Goal: Task Accomplishment & Management: Manage account settings

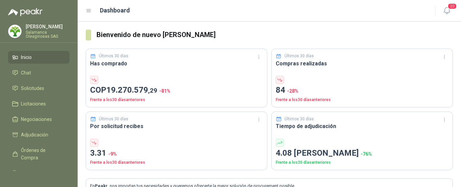
click at [38, 29] on p "[PERSON_NAME]" at bounding box center [48, 26] width 44 height 5
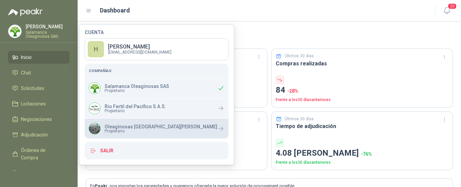
click at [113, 126] on p "Oleaginosas [GEOGRAPHIC_DATA][PERSON_NAME]" at bounding box center [161, 127] width 113 height 5
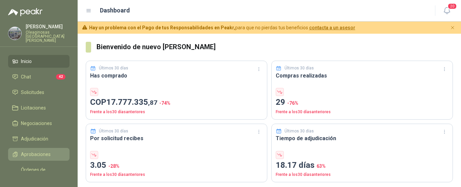
click at [34, 151] on span "Aprobaciones" at bounding box center [36, 154] width 30 height 7
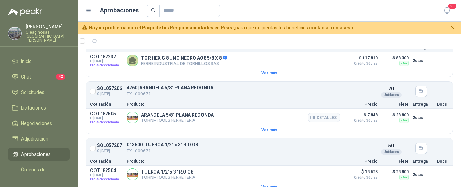
scroll to position [371, 0]
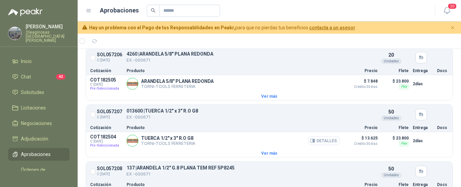
click at [322, 142] on button "Detalles" at bounding box center [324, 140] width 32 height 9
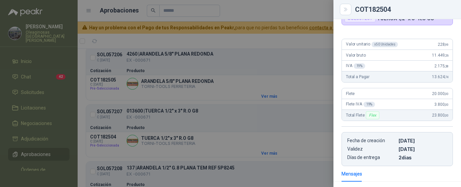
scroll to position [0, 0]
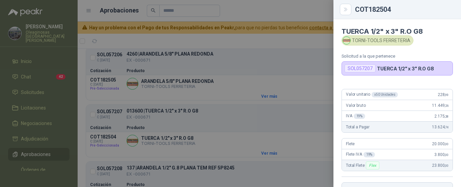
click at [283, 40] on div at bounding box center [230, 93] width 461 height 187
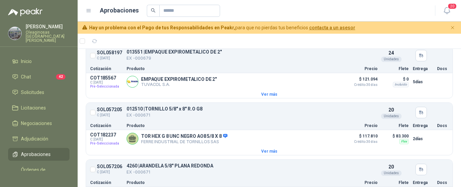
scroll to position [270, 0]
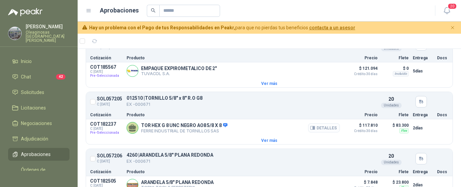
click at [327, 128] on button "Detalles" at bounding box center [324, 128] width 32 height 9
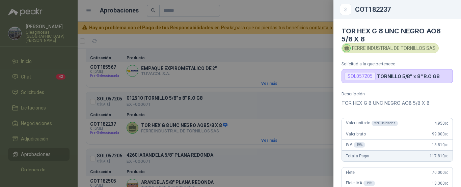
scroll to position [0, 0]
click at [261, 44] on div at bounding box center [230, 93] width 461 height 187
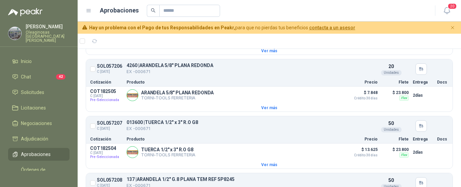
scroll to position [371, 0]
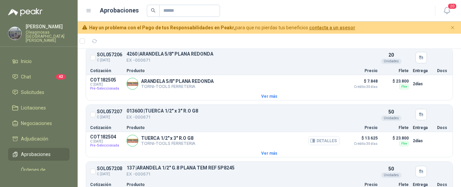
click at [321, 143] on button "Detalles" at bounding box center [324, 140] width 32 height 9
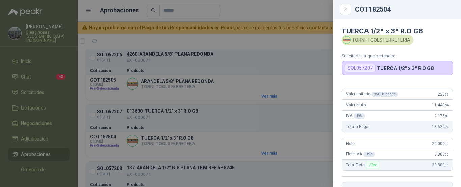
scroll to position [0, 0]
click at [305, 38] on div at bounding box center [230, 93] width 461 height 187
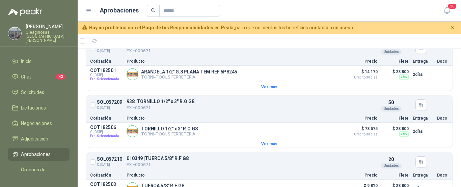
scroll to position [506, 0]
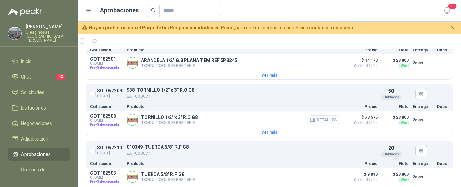
click at [323, 121] on button "Detalles" at bounding box center [324, 119] width 32 height 9
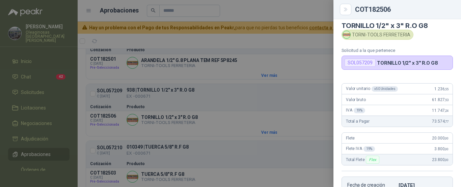
scroll to position [0, 0]
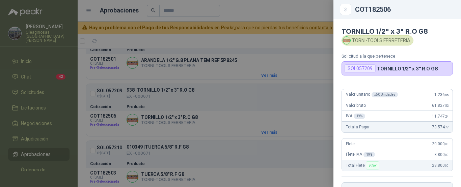
click at [266, 7] on div at bounding box center [230, 93] width 461 height 187
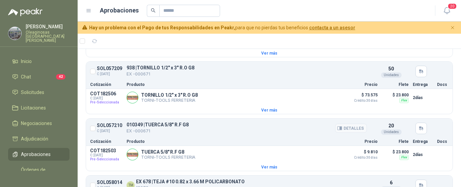
scroll to position [540, 0]
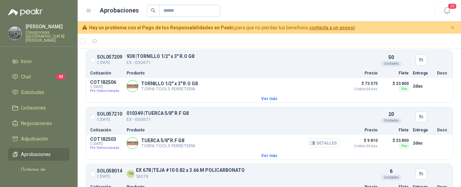
click at [324, 145] on button "Detalles" at bounding box center [324, 143] width 32 height 9
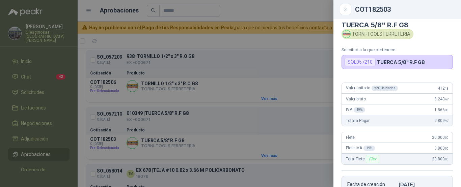
scroll to position [0, 0]
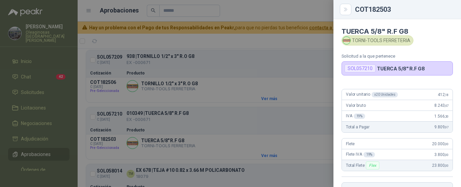
click at [289, 6] on div at bounding box center [230, 93] width 461 height 187
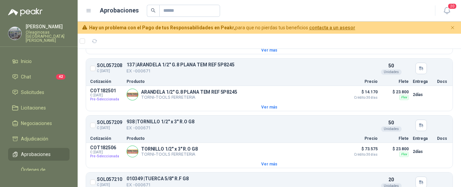
scroll to position [472, 0]
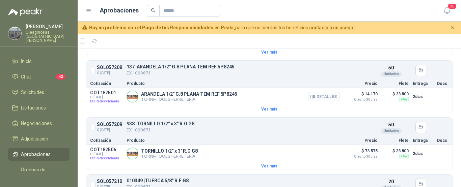
click at [324, 99] on button "Detalles" at bounding box center [324, 96] width 32 height 9
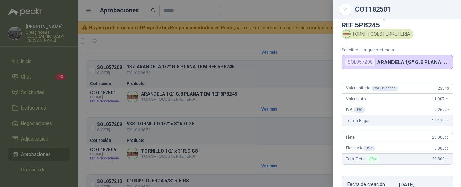
scroll to position [0, 0]
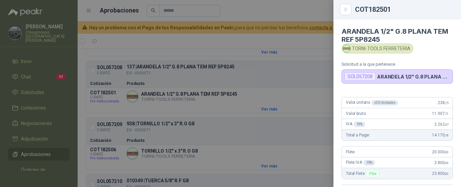
click at [302, 10] on div at bounding box center [230, 93] width 461 height 187
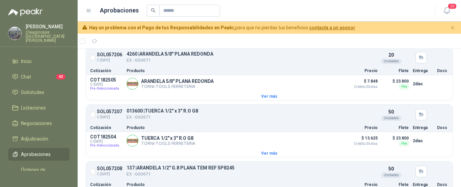
scroll to position [337, 0]
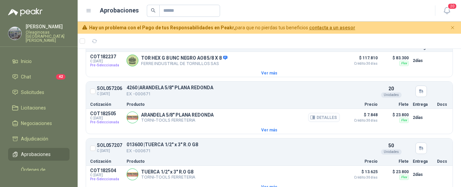
click at [318, 119] on button "Detalles" at bounding box center [324, 117] width 32 height 9
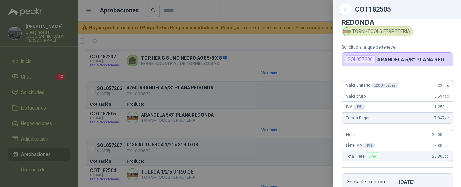
scroll to position [15, 0]
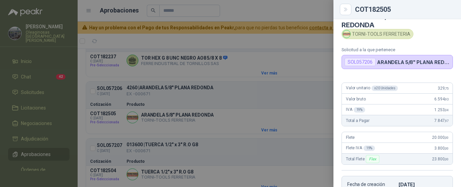
click at [248, 7] on div at bounding box center [230, 93] width 461 height 187
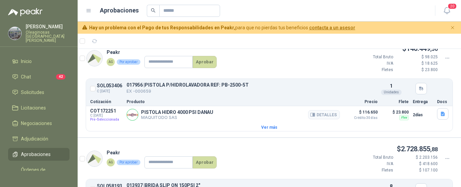
scroll to position [0, 0]
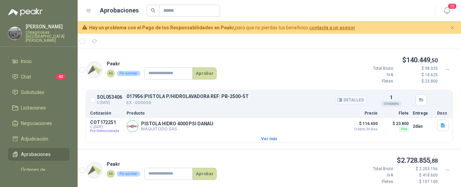
click at [347, 101] on button "Detalles" at bounding box center [351, 99] width 32 height 9
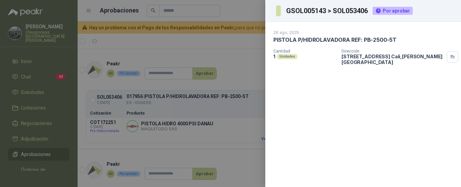
drag, startPoint x: 239, startPoint y: 4, endPoint x: 245, endPoint y: 29, distance: 25.3
click at [239, 5] on div at bounding box center [230, 93] width 461 height 187
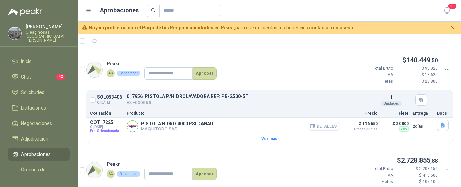
click at [324, 128] on button "Detalles" at bounding box center [324, 126] width 32 height 9
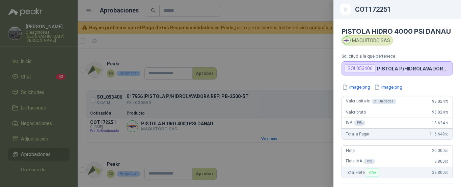
click at [290, 12] on div at bounding box center [230, 93] width 461 height 187
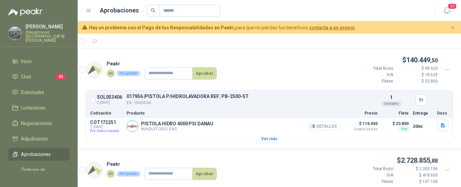
click at [323, 124] on button "Detalles" at bounding box center [324, 126] width 32 height 9
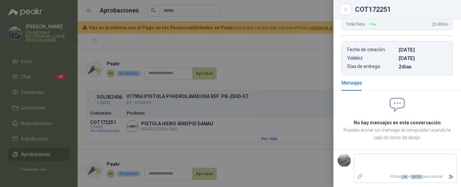
click at [279, 79] on div at bounding box center [230, 93] width 461 height 187
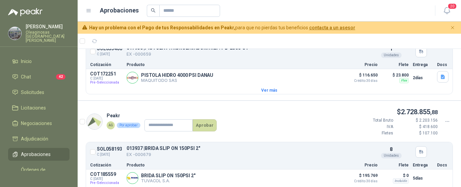
scroll to position [34, 0]
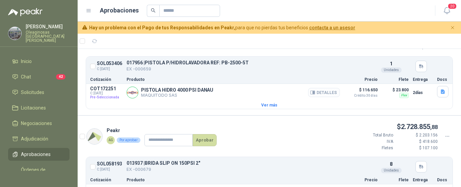
click at [325, 92] on button "Detalles" at bounding box center [324, 92] width 32 height 9
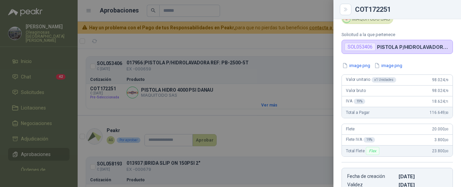
scroll to position [0, 0]
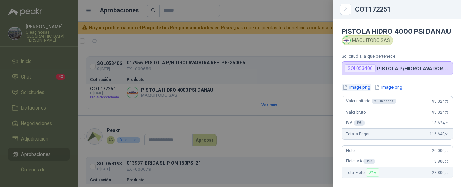
click at [357, 91] on button "image.png" at bounding box center [355, 87] width 29 height 7
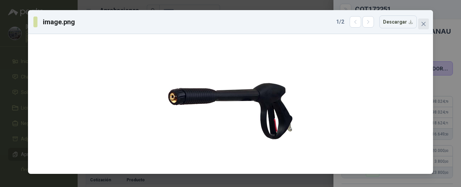
click at [426, 24] on icon "close" at bounding box center [423, 23] width 5 height 5
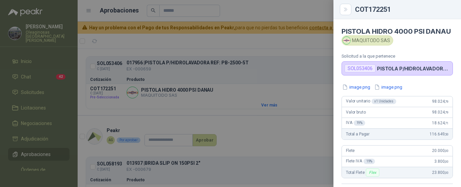
click at [251, 8] on div at bounding box center [230, 93] width 461 height 187
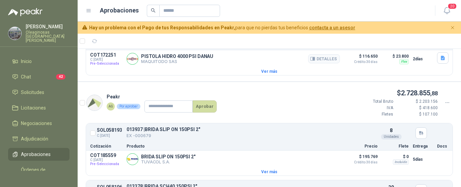
scroll to position [101, 0]
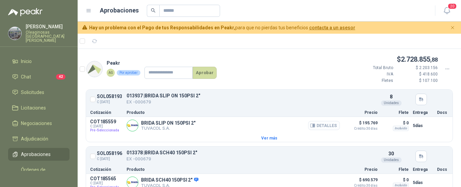
click at [322, 126] on button "Detalles" at bounding box center [324, 125] width 32 height 9
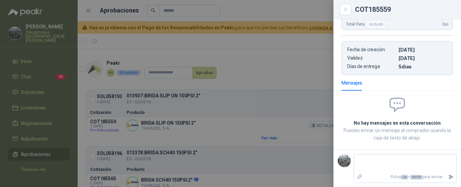
scroll to position [141, 0]
click at [288, 8] on div at bounding box center [230, 93] width 461 height 187
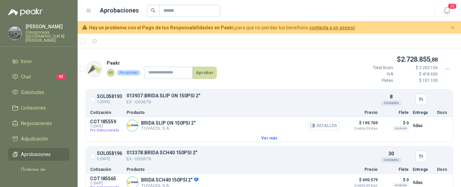
click at [322, 126] on button "Detalles" at bounding box center [324, 125] width 32 height 9
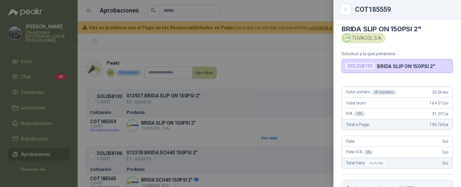
scroll to position [0, 0]
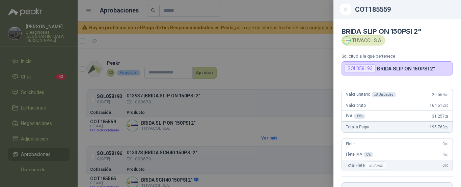
click at [247, 43] on div at bounding box center [230, 93] width 461 height 187
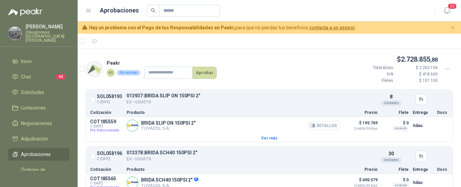
click at [325, 126] on button "Detalles" at bounding box center [324, 125] width 32 height 9
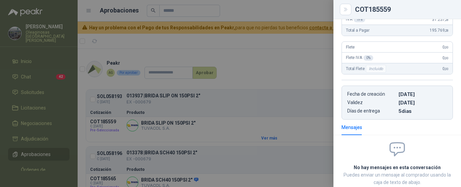
scroll to position [6, 0]
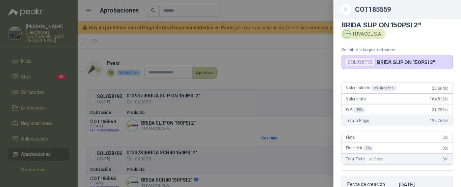
click at [277, 12] on div at bounding box center [230, 93] width 461 height 187
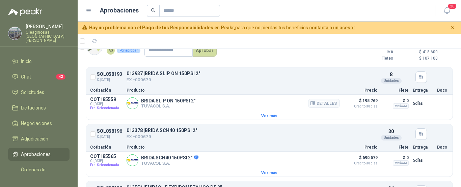
scroll to position [135, 0]
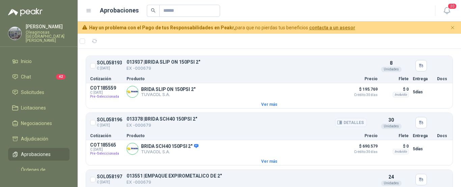
click at [351, 123] on button "Detalles" at bounding box center [351, 122] width 32 height 9
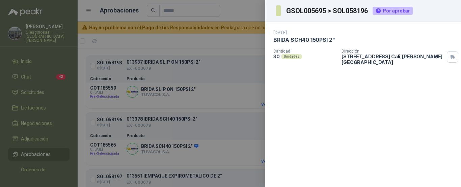
click at [237, 10] on div at bounding box center [230, 93] width 461 height 187
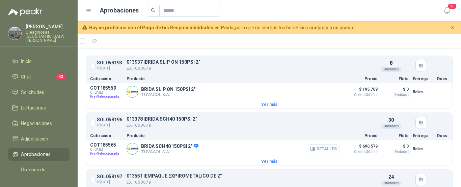
click at [324, 151] on button "Detalles" at bounding box center [324, 148] width 32 height 9
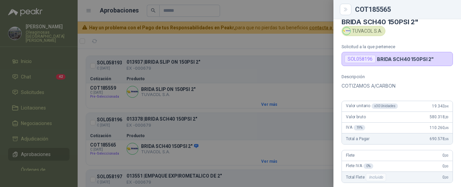
scroll to position [0, 0]
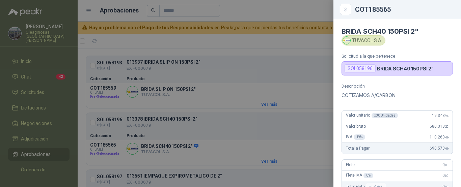
click at [232, 41] on div at bounding box center [230, 93] width 461 height 187
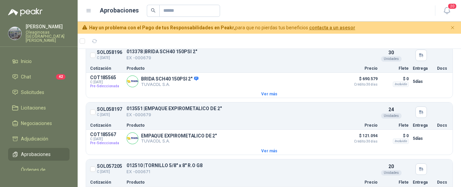
scroll to position [236, 0]
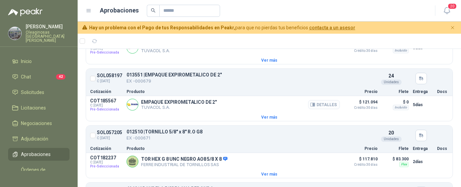
click at [320, 105] on button "Detalles" at bounding box center [324, 104] width 32 height 9
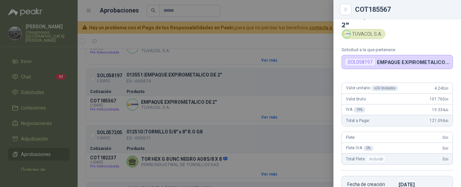
scroll to position [0, 0]
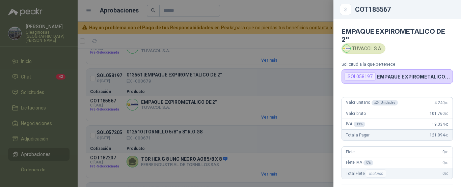
click at [257, 40] on div at bounding box center [230, 93] width 461 height 187
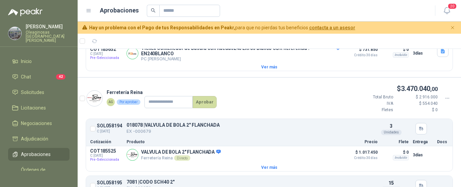
scroll to position [810, 0]
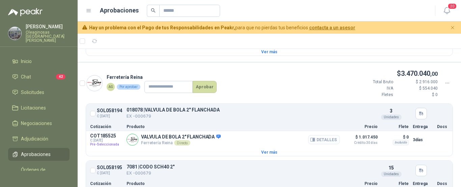
click at [324, 144] on button "Detalles" at bounding box center [324, 139] width 32 height 9
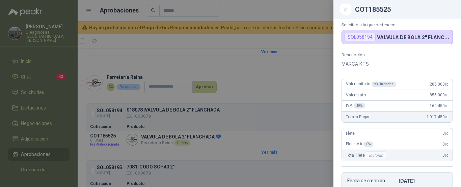
scroll to position [36, 0]
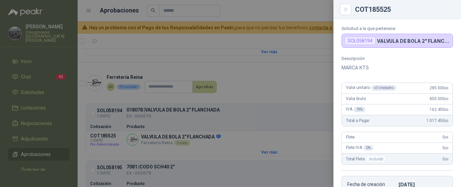
click at [294, 39] on div at bounding box center [230, 93] width 461 height 187
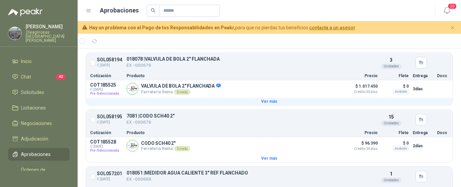
scroll to position [877, 0]
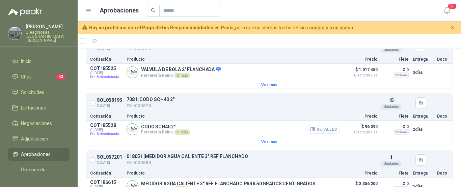
click at [324, 134] on button "Detalles" at bounding box center [324, 129] width 32 height 9
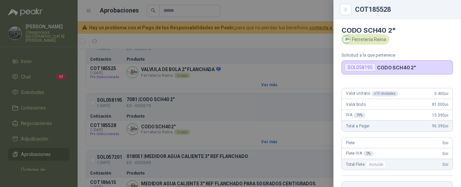
scroll to position [0, 0]
click at [260, 41] on div at bounding box center [230, 93] width 461 height 187
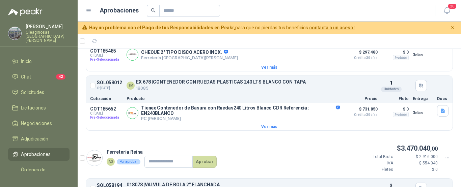
scroll to position [701, 0]
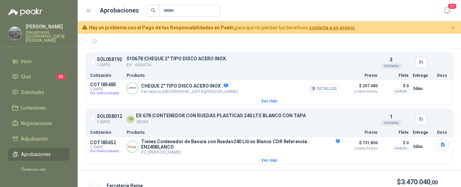
click at [324, 91] on button "Detalles" at bounding box center [324, 88] width 32 height 9
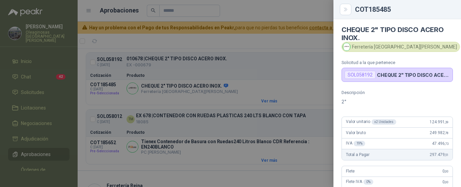
scroll to position [0, 0]
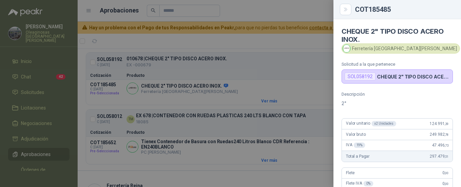
click at [282, 8] on div at bounding box center [230, 93] width 461 height 187
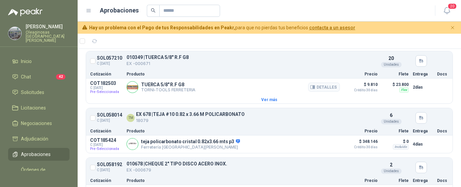
scroll to position [607, 0]
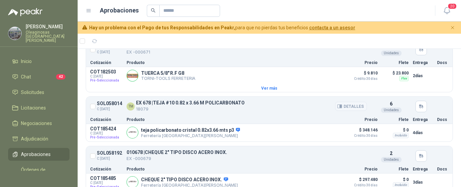
click at [351, 109] on button "Detalles" at bounding box center [351, 106] width 32 height 9
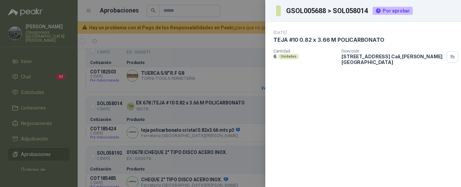
click at [232, 12] on div at bounding box center [230, 93] width 461 height 187
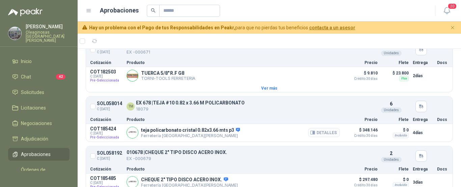
click at [321, 137] on button "Detalles" at bounding box center [324, 132] width 32 height 9
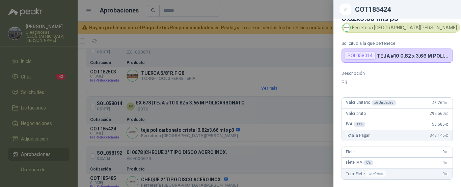
scroll to position [2, 0]
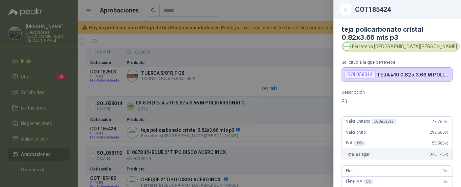
click at [305, 8] on div at bounding box center [230, 93] width 461 height 187
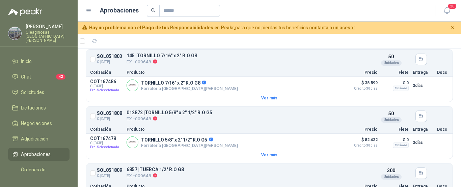
scroll to position [1106, 0]
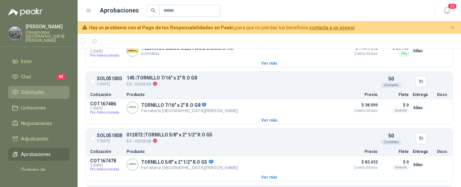
click at [26, 89] on span "Solicitudes" at bounding box center [32, 92] width 23 height 7
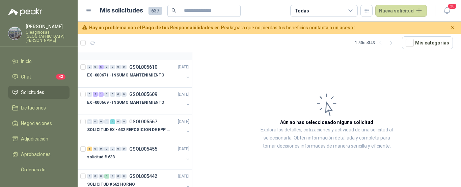
scroll to position [135, 0]
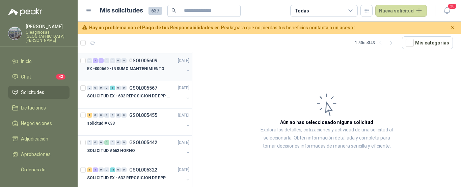
click at [149, 73] on div at bounding box center [135, 75] width 97 height 5
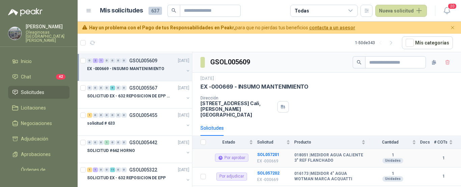
scroll to position [21, 0]
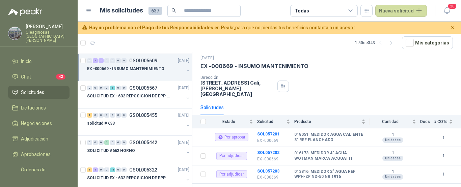
click at [155, 43] on article "1 - 50 de 343 Mís categorías" at bounding box center [269, 43] width 383 height 18
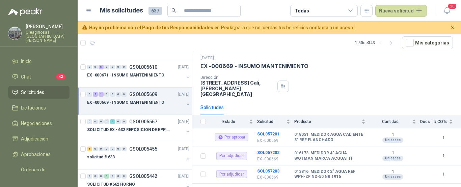
click at [140, 107] on div at bounding box center [135, 109] width 97 height 5
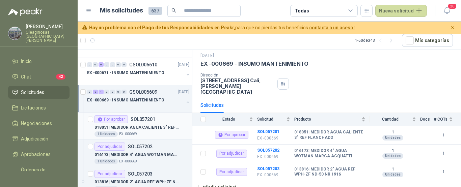
scroll to position [135, 0]
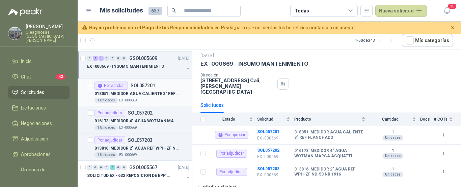
click at [157, 100] on div "1 Unidades EX -000669" at bounding box center [141, 100] width 95 height 5
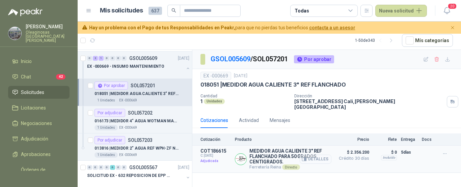
click at [320, 155] on button "Detalles" at bounding box center [316, 159] width 32 height 9
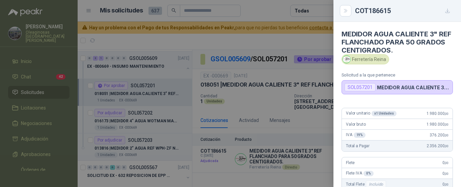
click at [272, 10] on div at bounding box center [230, 93] width 461 height 187
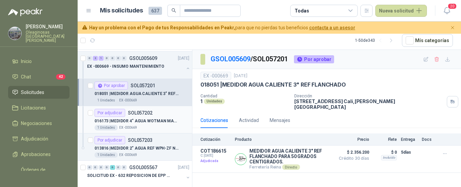
click at [153, 127] on div "1 Unidades EX -000669" at bounding box center [141, 127] width 95 height 5
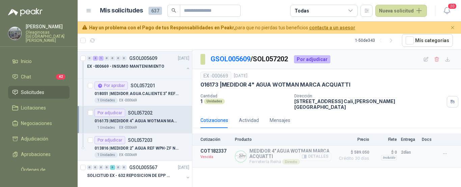
click at [323, 153] on button "Detalles" at bounding box center [316, 156] width 32 height 9
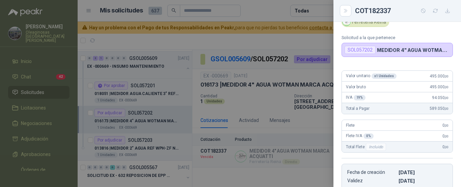
scroll to position [17, 0]
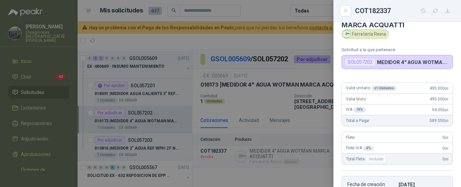
click at [280, 37] on div at bounding box center [230, 93] width 461 height 187
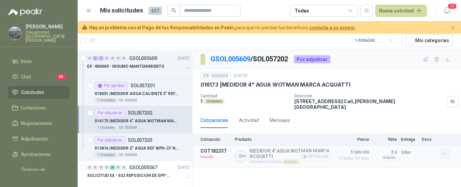
click at [444, 151] on icon "button" at bounding box center [445, 154] width 6 height 6
click at [427, 133] on button "Solicitar Recotización" at bounding box center [431, 134] width 54 height 11
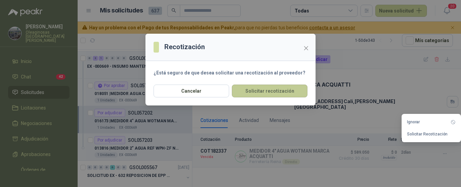
click at [273, 91] on button "Solicitar recotización" at bounding box center [270, 91] width 76 height 13
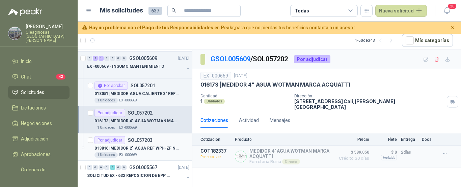
click at [162, 152] on div "013816 | MEDIDOR 2" AGUA REF WPH-ZF ND-50 NR 1916" at bounding box center [141, 148] width 95 height 8
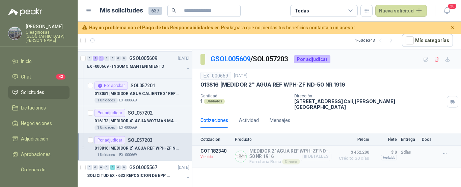
click at [323, 152] on button "Detalles" at bounding box center [316, 156] width 32 height 9
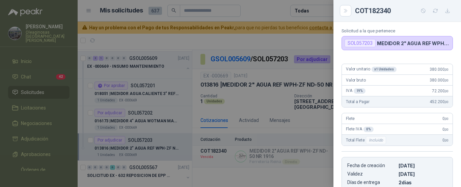
scroll to position [17, 0]
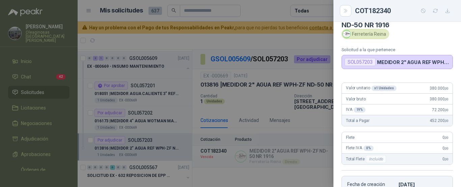
click at [309, 39] on div at bounding box center [230, 93] width 461 height 187
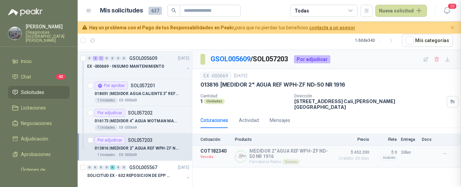
scroll to position [152, 0]
click at [445, 151] on icon "button" at bounding box center [445, 154] width 6 height 6
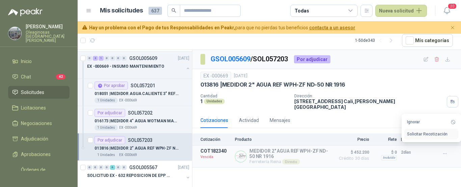
click at [426, 133] on button "Solicitar Recotización" at bounding box center [431, 134] width 54 height 11
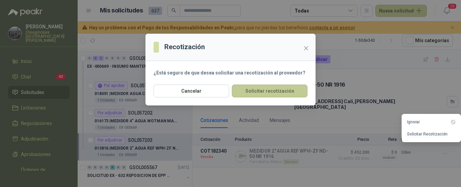
click at [276, 93] on button "Solicitar recotización" at bounding box center [270, 91] width 76 height 13
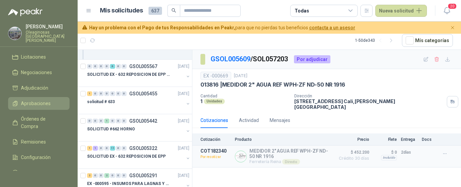
scroll to position [65, 0]
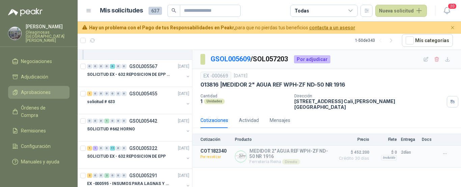
click at [31, 89] on span "Aprobaciones" at bounding box center [36, 92] width 30 height 7
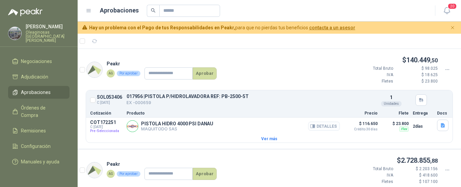
click at [323, 126] on button "Detalles" at bounding box center [324, 126] width 32 height 9
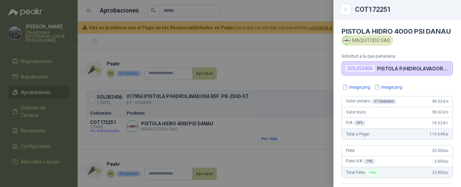
click at [293, 36] on div at bounding box center [230, 93] width 461 height 187
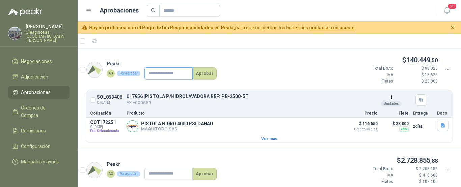
click at [189, 75] on input "text" at bounding box center [168, 73] width 48 height 12
type input "*********"
click at [203, 74] on button "Aprobar" at bounding box center [205, 73] width 24 height 12
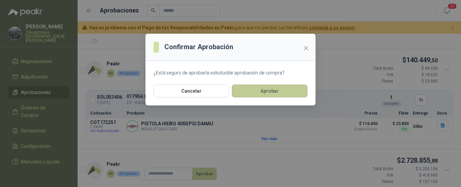
click at [276, 94] on button "Aprobar" at bounding box center [270, 91] width 76 height 13
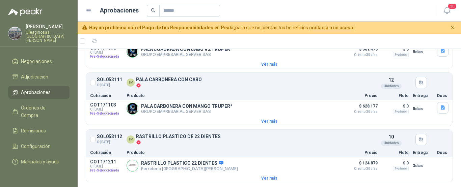
scroll to position [1343, 0]
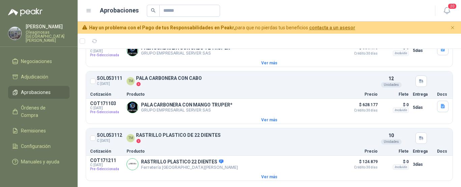
click at [37, 89] on span "Aprobaciones" at bounding box center [36, 92] width 30 height 7
click at [34, 58] on span "Negociaciones" at bounding box center [36, 61] width 31 height 7
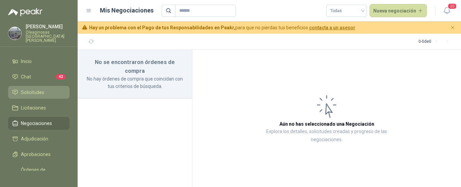
click at [32, 89] on span "Solicitudes" at bounding box center [32, 92] width 23 height 7
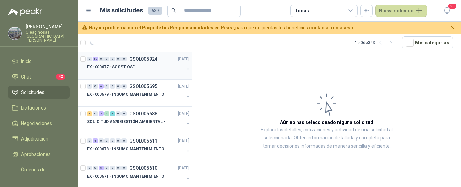
click at [126, 68] on p "EX -000677 - SGSST OSF" at bounding box center [111, 67] width 48 height 6
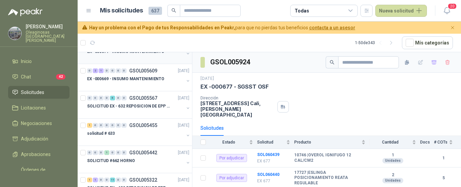
scroll to position [135, 0]
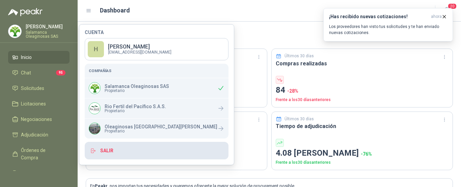
click at [105, 150] on button "Salir" at bounding box center [157, 151] width 144 height 18
